Goal: Transaction & Acquisition: Purchase product/service

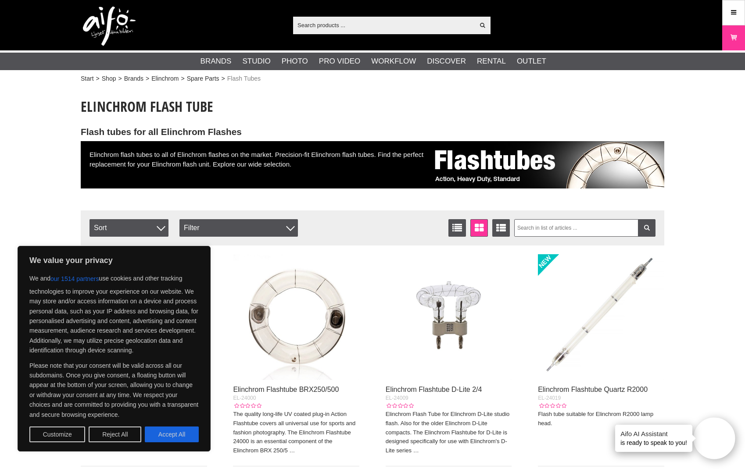
drag, startPoint x: 177, startPoint y: 435, endPoint x: 191, endPoint y: 396, distance: 41.5
click at [177, 435] on button "Accept All" at bounding box center [172, 435] width 54 height 16
checkbox input "true"
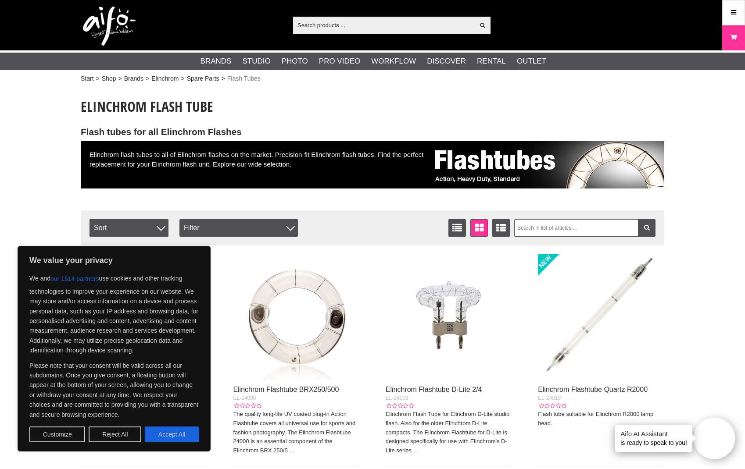
checkbox input "true"
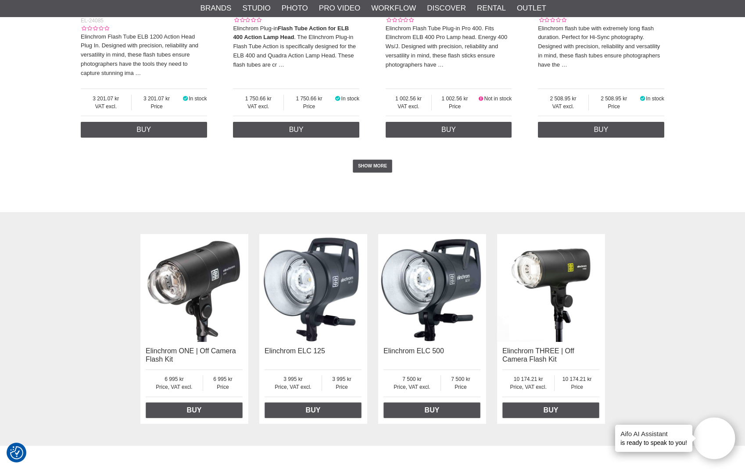
scroll to position [2066, 0]
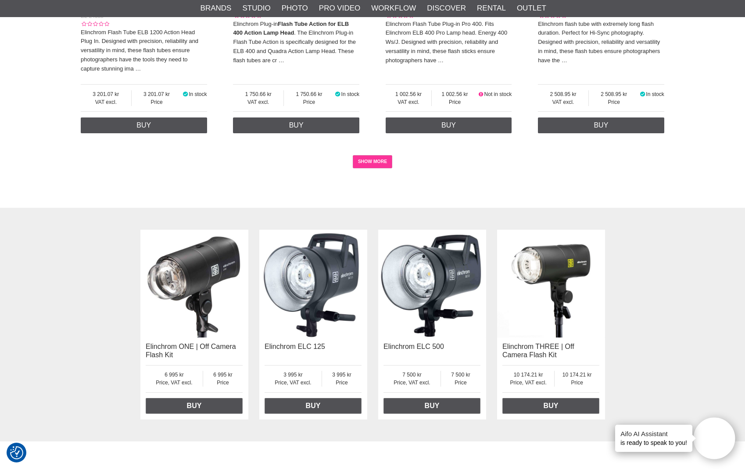
click at [380, 155] on link "SHOW MORE" at bounding box center [373, 161] width 40 height 13
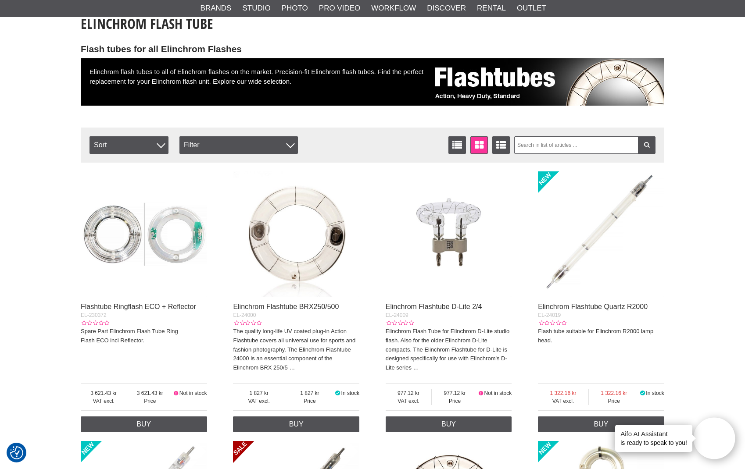
scroll to position [22, 0]
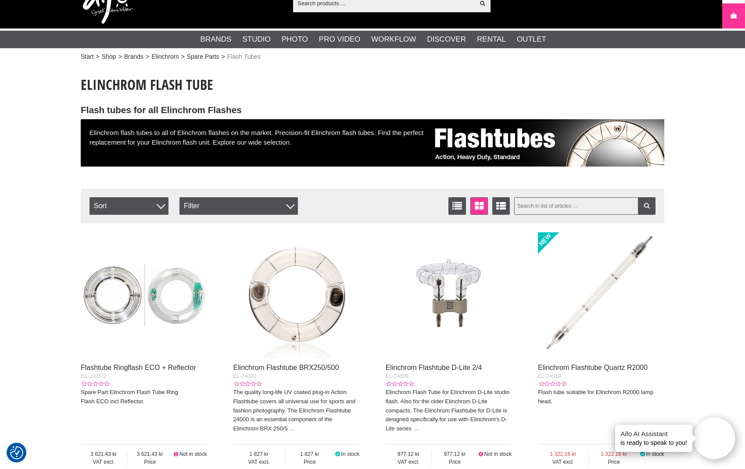
click at [539, 204] on input "text" at bounding box center [585, 206] width 142 height 18
type input "rx"
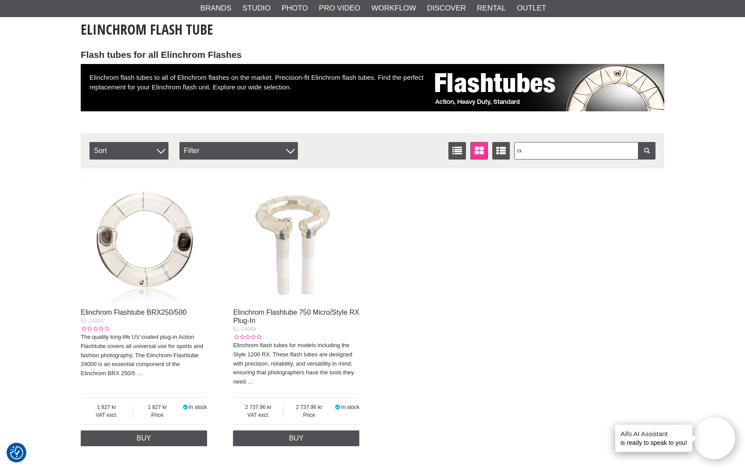
scroll to position [78, 0]
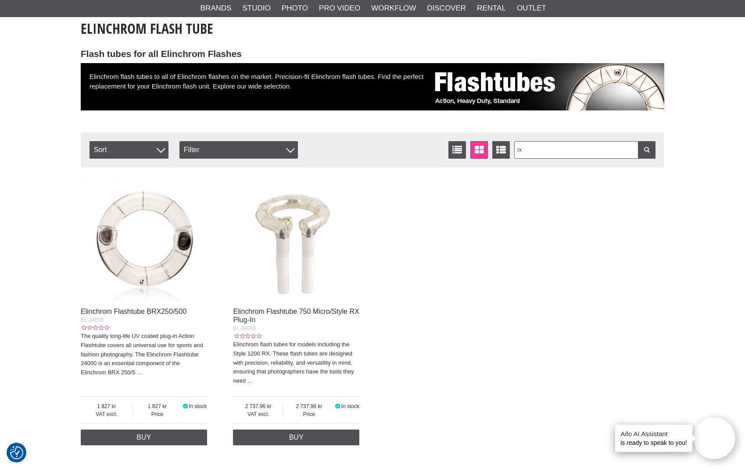
click at [299, 268] on img at bounding box center [296, 239] width 126 height 126
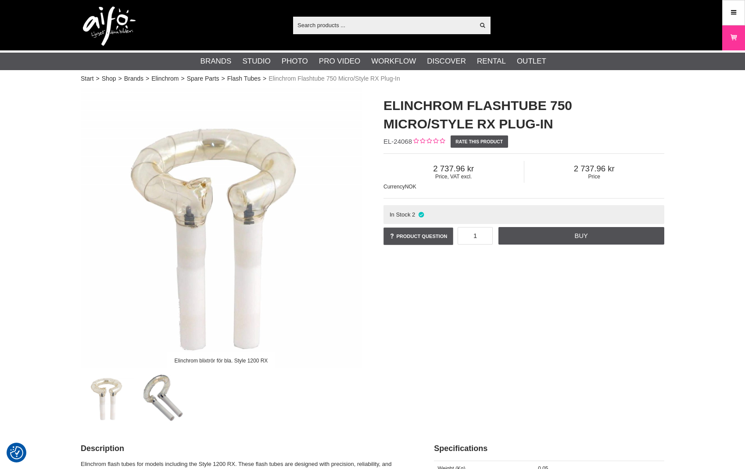
checkbox input "true"
